Goal: Information Seeking & Learning: Understand process/instructions

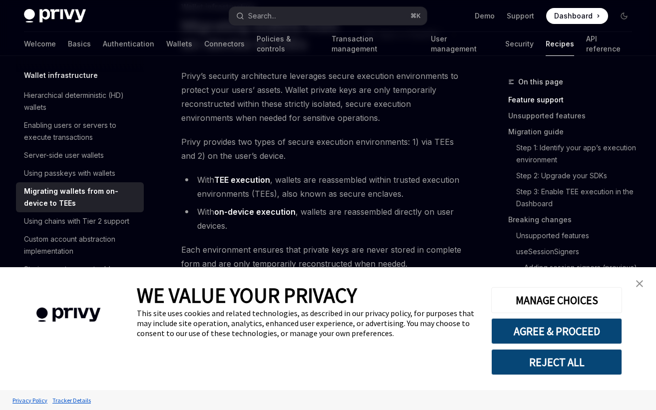
scroll to position [77, 0]
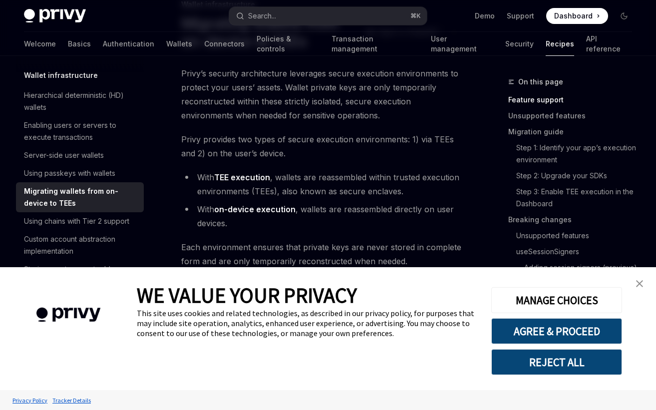
click at [634, 283] on link "close banner" at bounding box center [639, 283] width 20 height 20
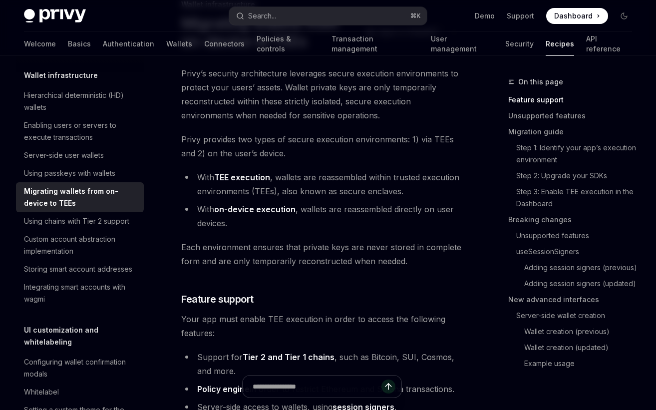
click at [380, 197] on li "With TEE execution , wallets are reassembled within trusted execution environme…" at bounding box center [321, 184] width 281 height 28
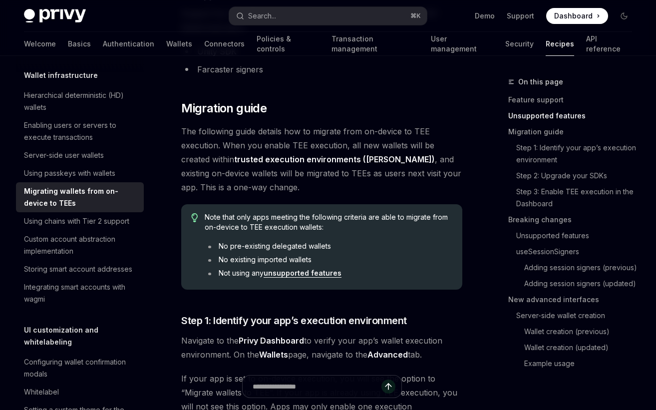
scroll to position [519, 0]
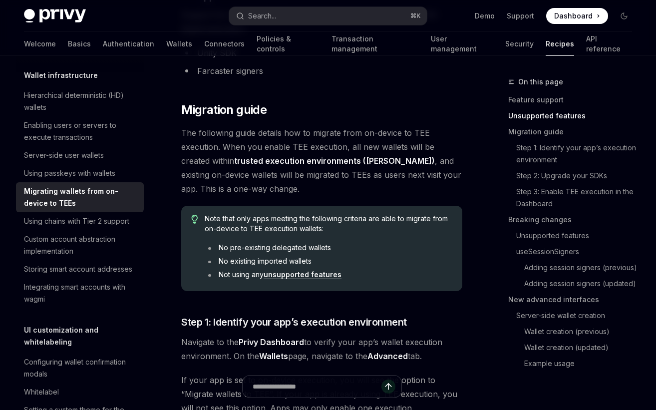
click at [322, 275] on link "unsupported features" at bounding box center [302, 274] width 78 height 9
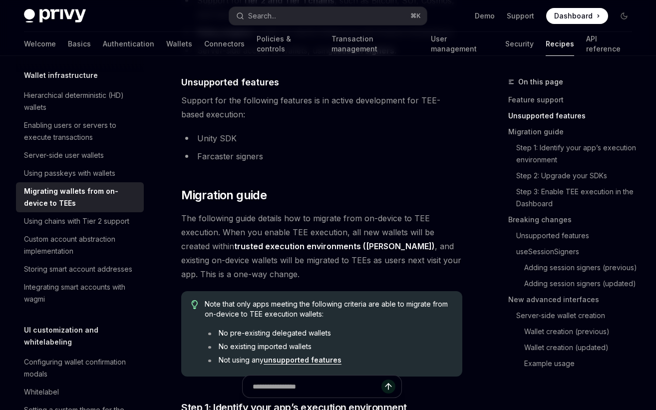
scroll to position [433, 0]
click at [304, 260] on span "The following guide details how to migrate from on-device to TEE execution. Whe…" at bounding box center [321, 247] width 281 height 70
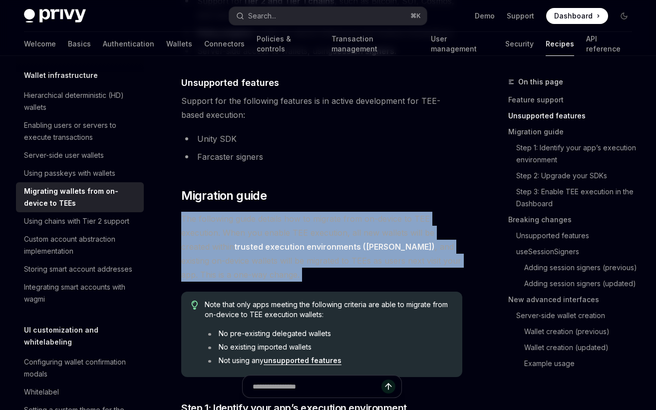
click at [304, 260] on span "The following guide details how to migrate from on-device to TEE execution. Whe…" at bounding box center [321, 247] width 281 height 70
click at [300, 261] on span "The following guide details how to migrate from on-device to TEE execution. Whe…" at bounding box center [321, 247] width 281 height 70
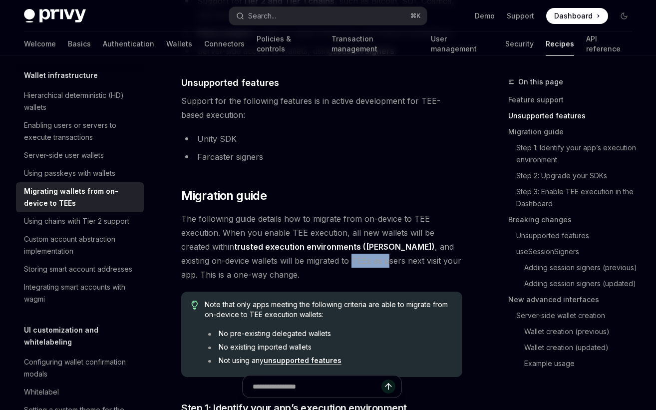
drag, startPoint x: 282, startPoint y: 258, endPoint x: 316, endPoint y: 261, distance: 33.6
click at [316, 261] on span "The following guide details how to migrate from on-device to TEE execution. Whe…" at bounding box center [321, 247] width 281 height 70
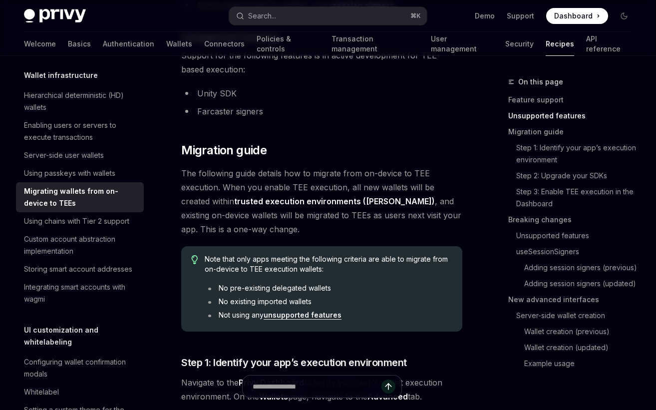
scroll to position [529, 0]
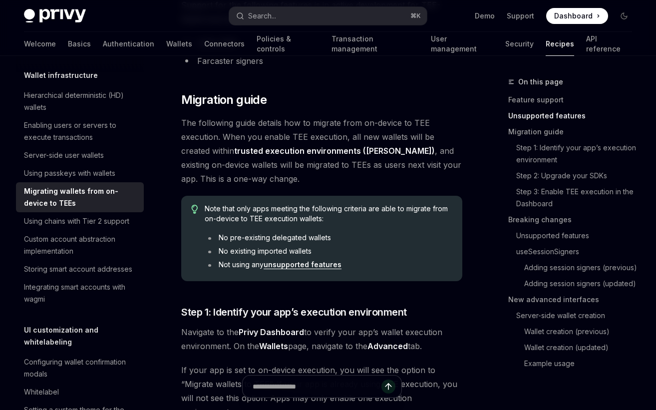
click at [256, 241] on li "No pre-existing delegated wallets" at bounding box center [328, 237] width 247 height 10
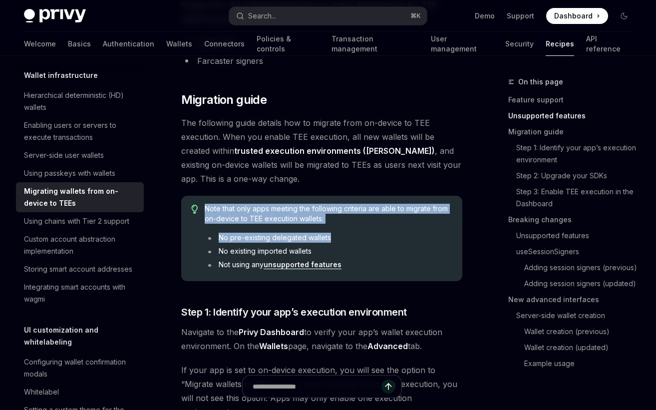
drag, startPoint x: 205, startPoint y: 211, endPoint x: 336, endPoint y: 239, distance: 134.2
click at [336, 239] on div "Note that only apps meeting the following criteria are able to migrate from on-…" at bounding box center [328, 238] width 247 height 69
copy div "Note that only apps meeting the following criteria are able to migrate from on-…"
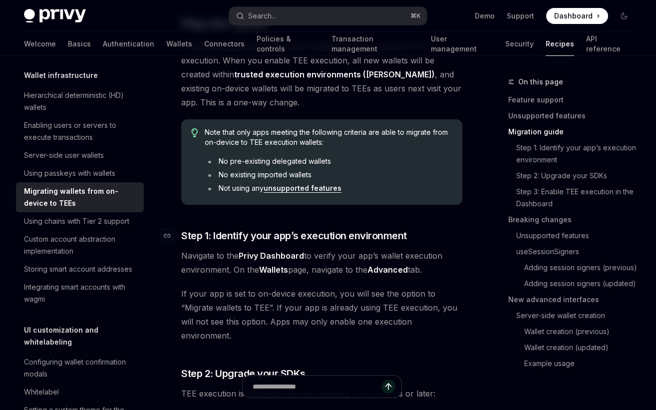
click at [339, 236] on span "Step 1: Identify your app’s execution environment" at bounding box center [294, 235] width 226 height 14
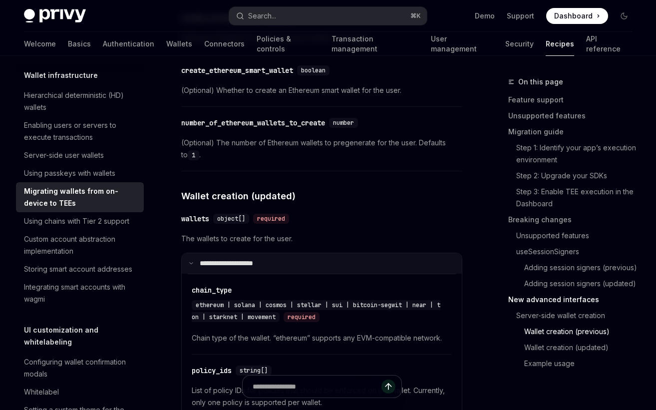
scroll to position [2845, 0]
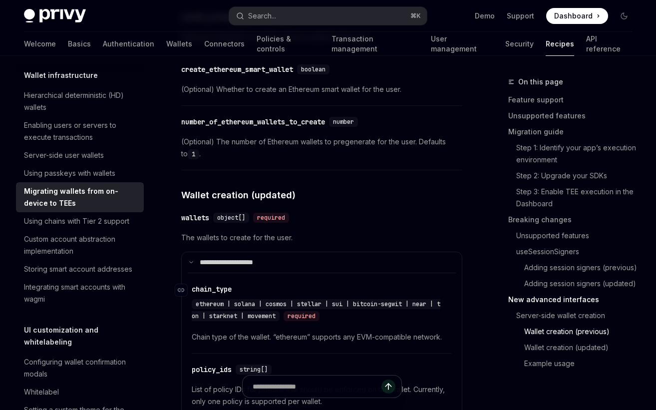
click at [427, 300] on span "ethereum | solana | cosmos | stellar | sui | bitcoin-segwit | near | ton | star…" at bounding box center [316, 310] width 248 height 20
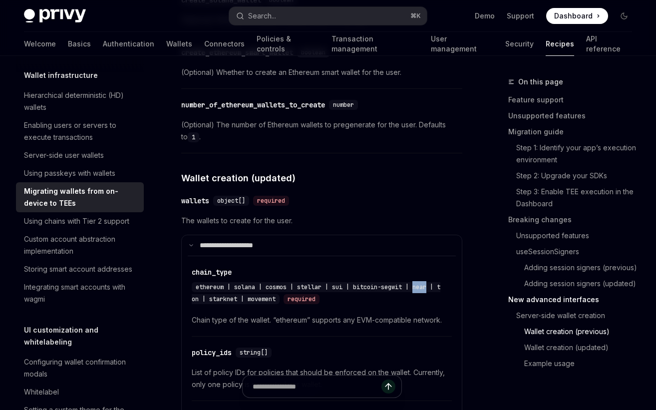
scroll to position [2884, 0]
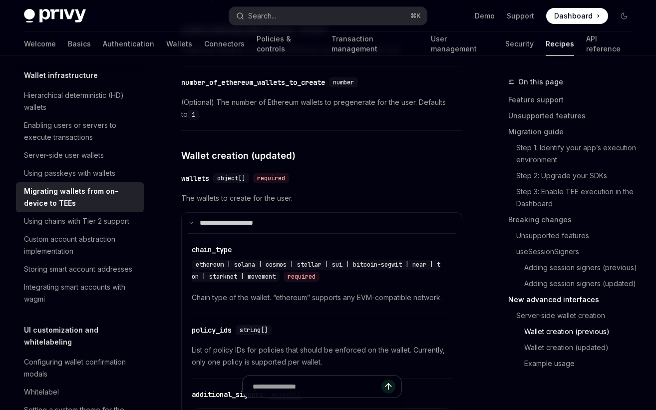
click at [341, 268] on div "​ chain_type ethereum | solana | cosmos | stellar | sui | bitcoin-segwit | near…" at bounding box center [322, 275] width 260 height 75
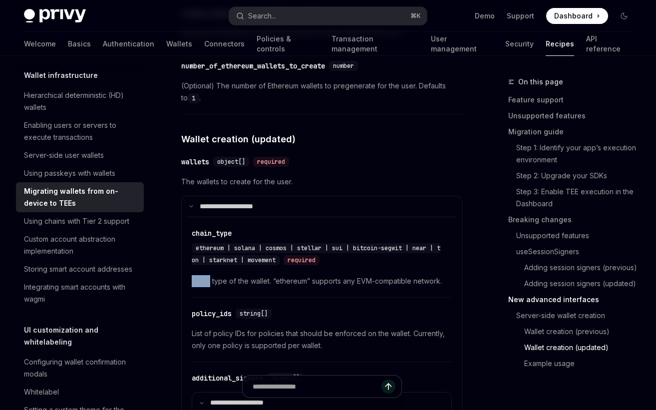
scroll to position [2965, 0]
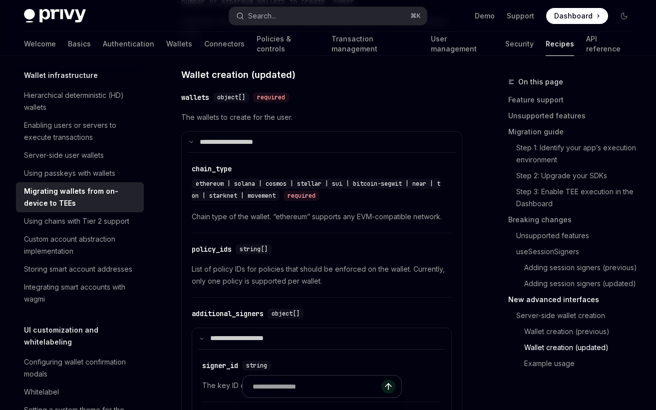
click at [282, 263] on span "List of policy IDs for policies that should be enforced on the wallet. Currentl…" at bounding box center [322, 275] width 260 height 24
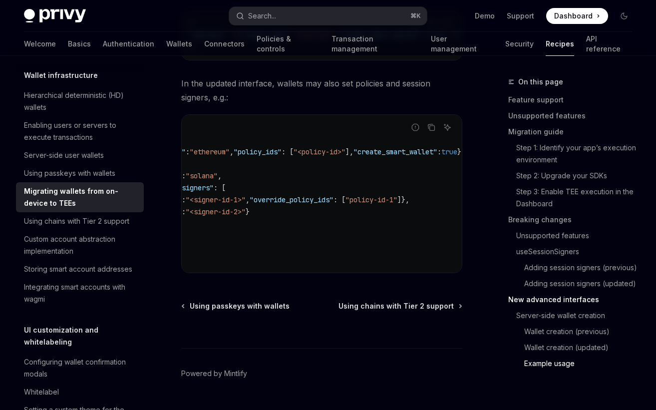
scroll to position [0, 0]
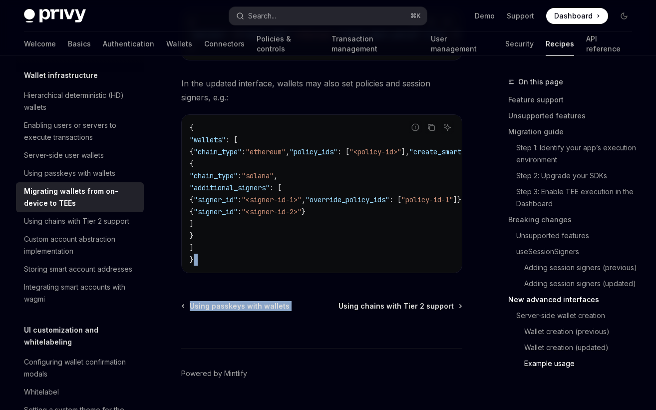
drag, startPoint x: 286, startPoint y: 260, endPoint x: 374, endPoint y: 260, distance: 87.8
click at [282, 227] on code "{ "wallets" : [ { "chain_type" : "ethereum" , "policy_ids" : [ "<policy-id>" ],…" at bounding box center [367, 194] width 355 height 144
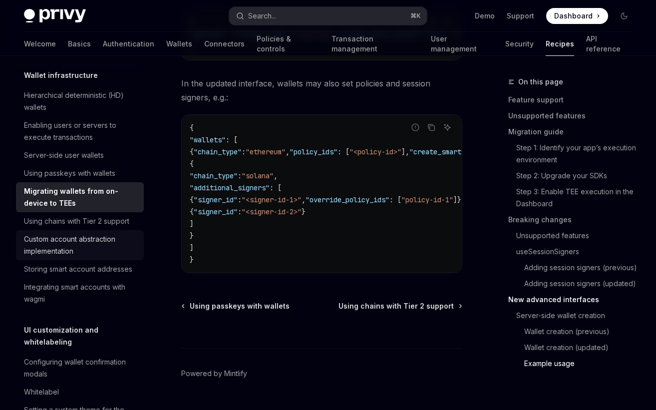
click at [119, 257] on div "Custom account abstraction implementation" at bounding box center [81, 245] width 114 height 24
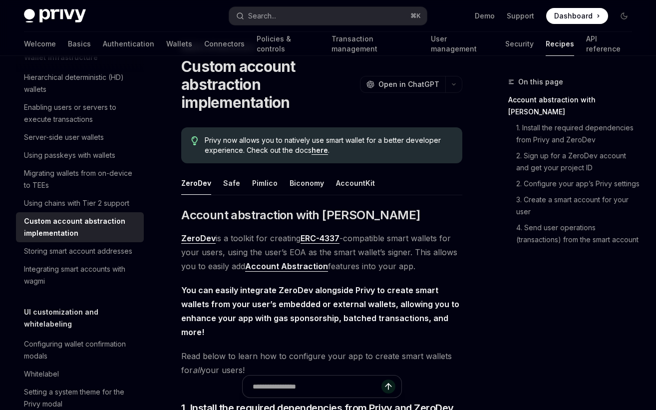
scroll to position [128, 0]
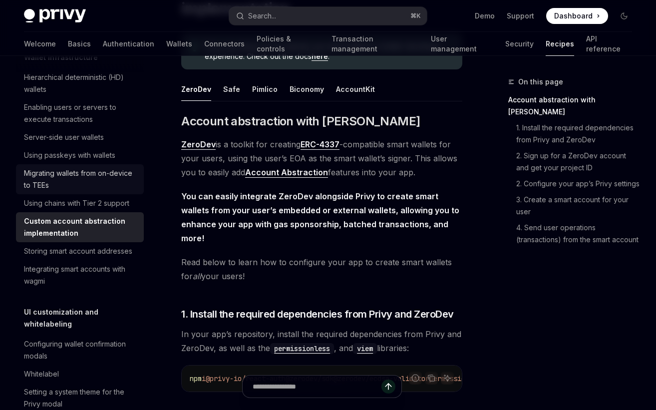
click at [106, 191] on div "Migrating wallets from on-device to TEEs" at bounding box center [81, 179] width 114 height 24
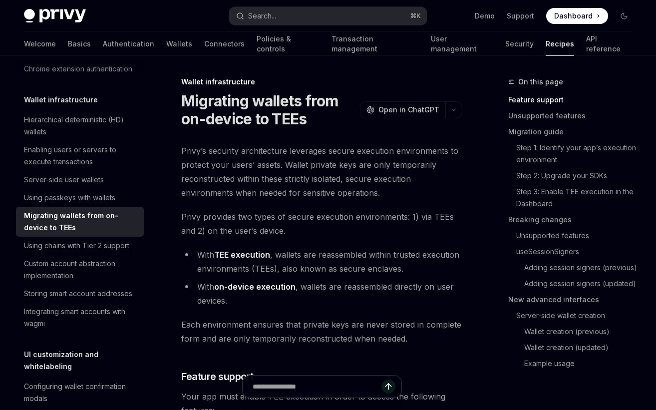
scroll to position [213, 0]
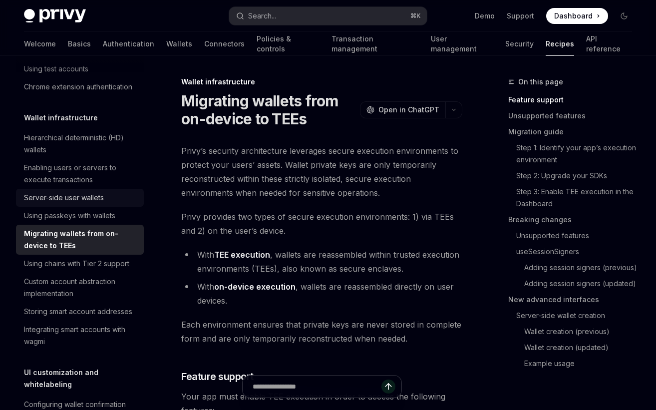
click at [111, 204] on div "Server-side user wallets" at bounding box center [81, 198] width 114 height 12
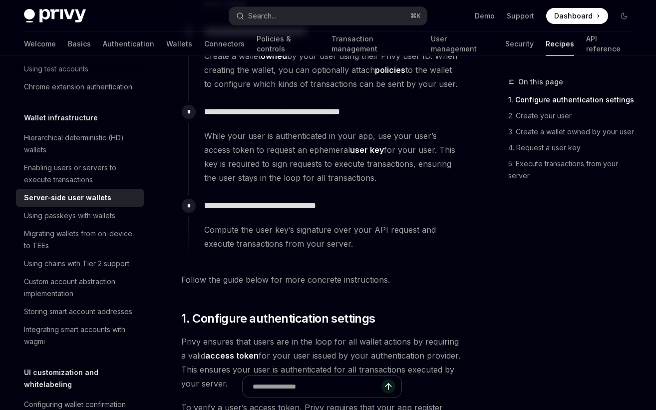
scroll to position [458, 0]
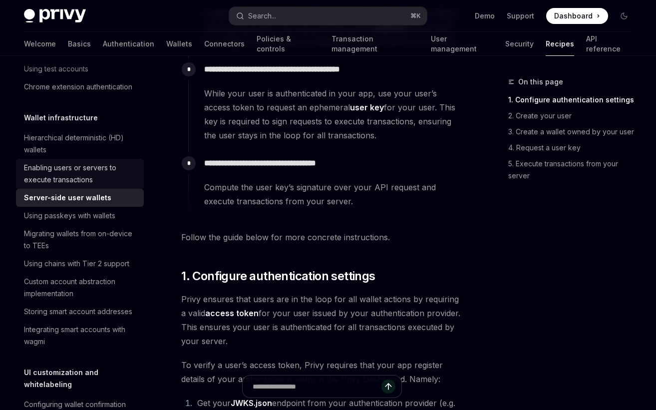
click at [89, 186] on div "Enabling users or servers to execute transactions" at bounding box center [81, 174] width 114 height 24
type textarea "*"
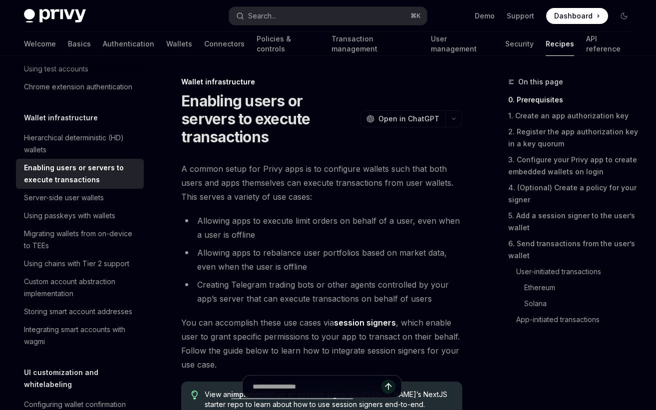
click at [246, 245] on li "Allowing apps to rebalance user portfolios based on market data, even when the …" at bounding box center [321, 259] width 281 height 28
